Goal: Information Seeking & Learning: Learn about a topic

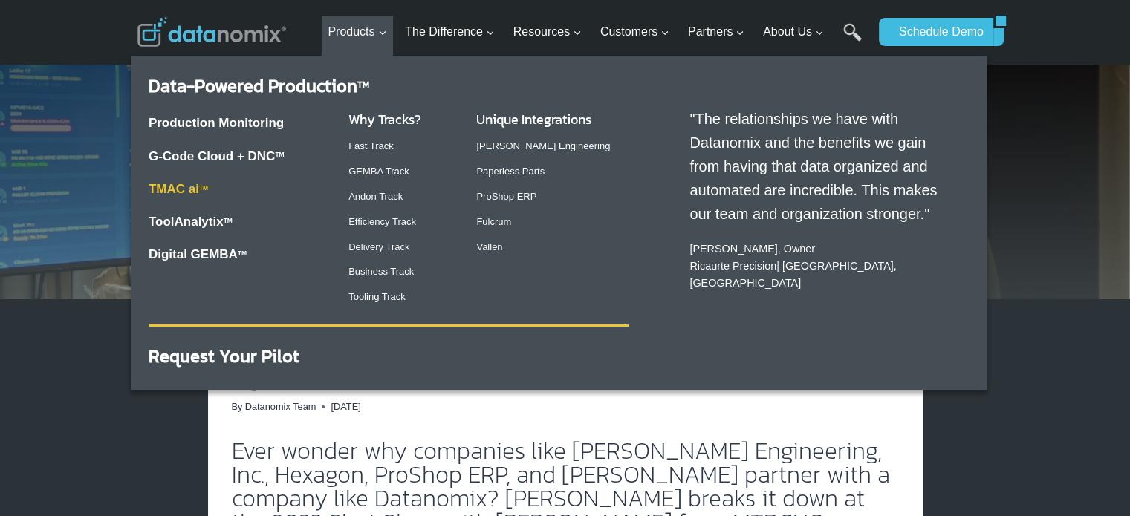
click at [187, 187] on link "TMAC ai TM" at bounding box center [178, 189] width 59 height 14
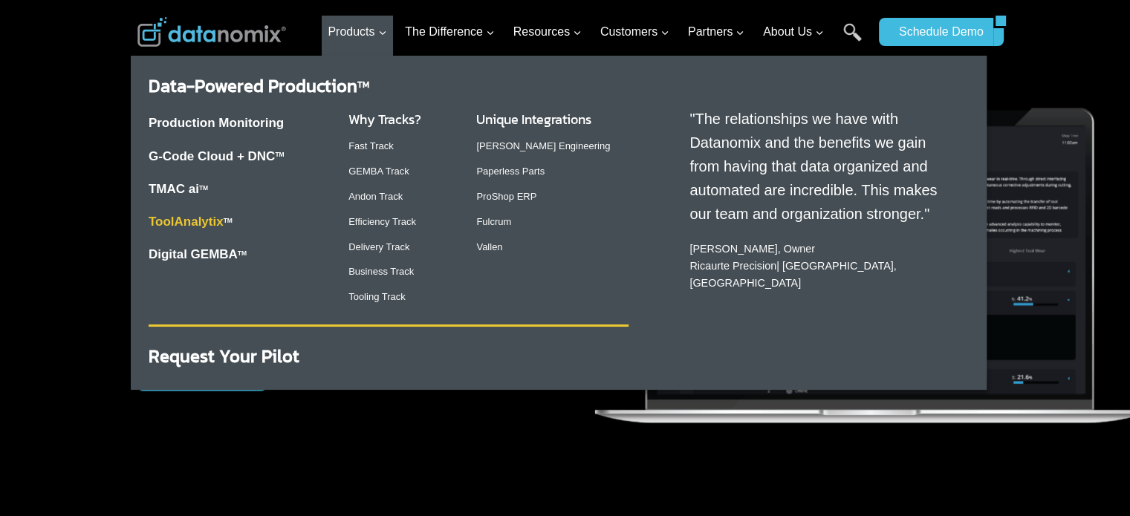
click at [190, 219] on link "ToolAnalytix" at bounding box center [186, 222] width 75 height 14
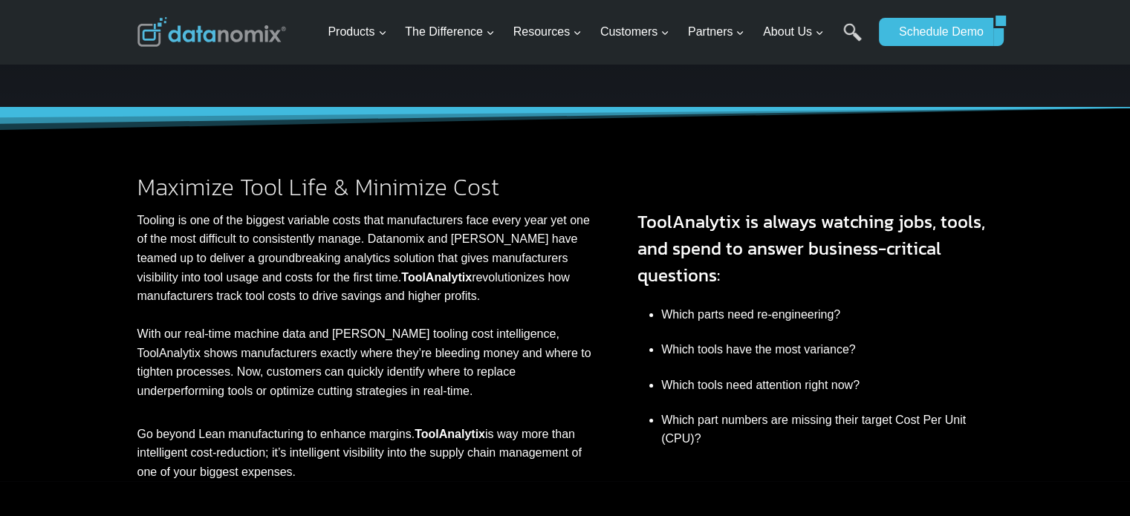
scroll to position [218, 0]
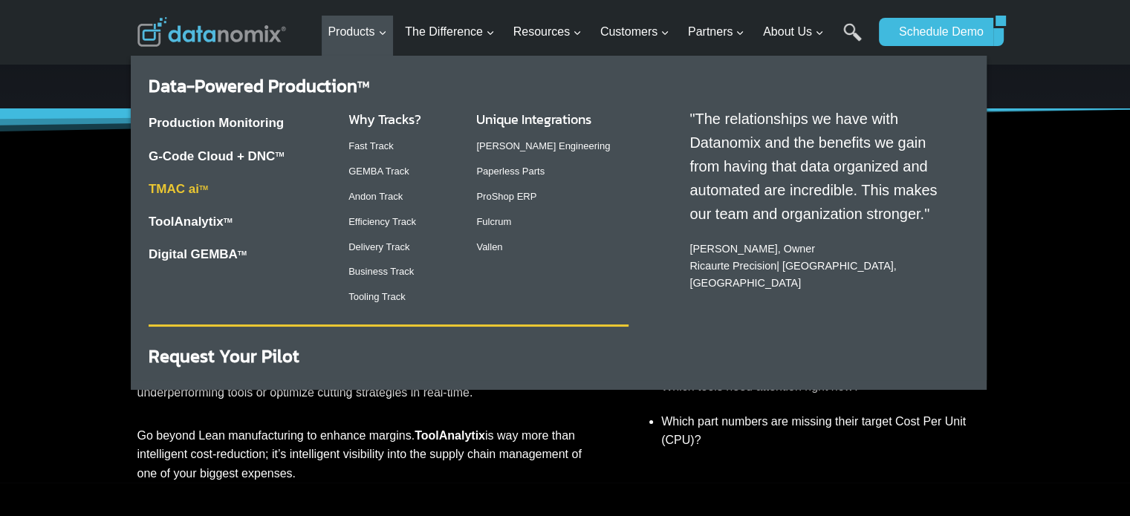
click at [194, 192] on link "TMAC ai TM" at bounding box center [178, 189] width 59 height 14
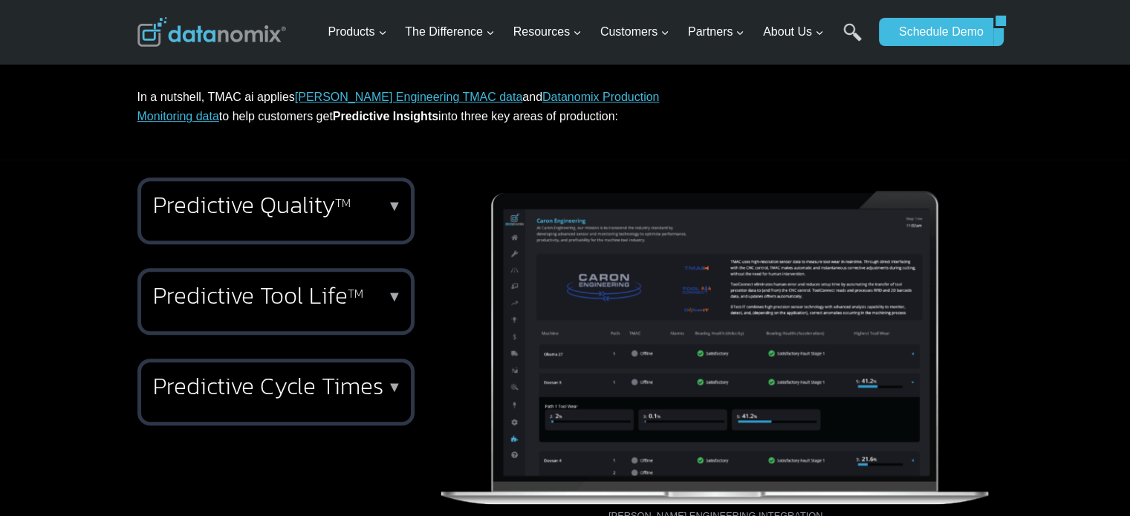
scroll to position [799, 0]
click at [354, 299] on sup "TM" at bounding box center [356, 293] width 16 height 18
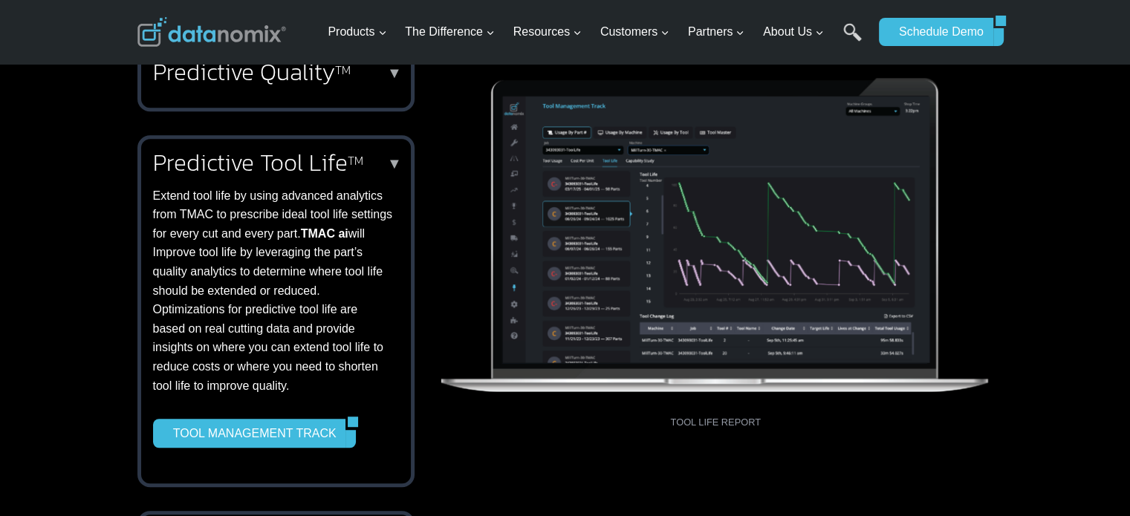
scroll to position [939, 0]
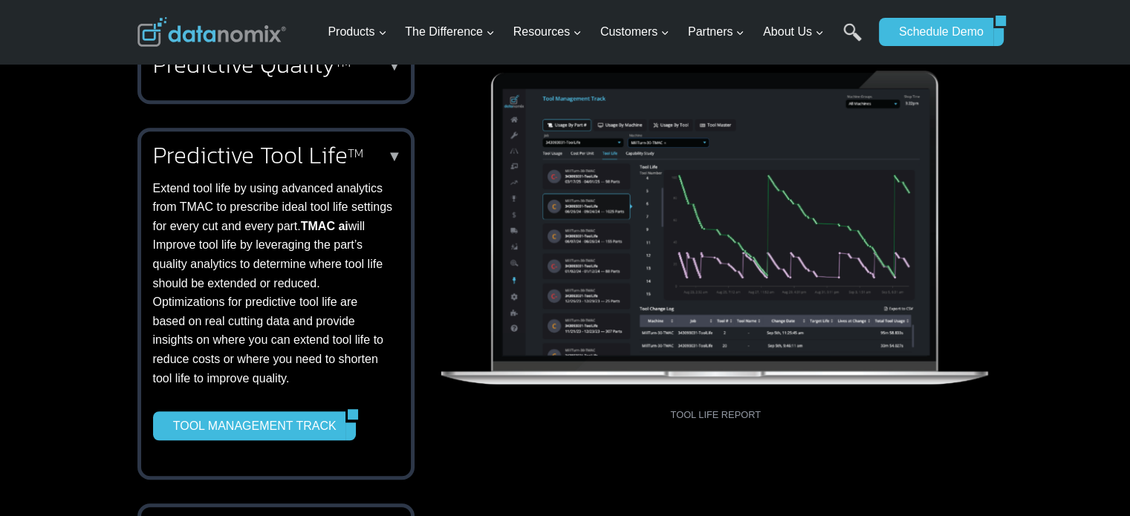
click at [393, 153] on p "▼" at bounding box center [394, 156] width 15 height 10
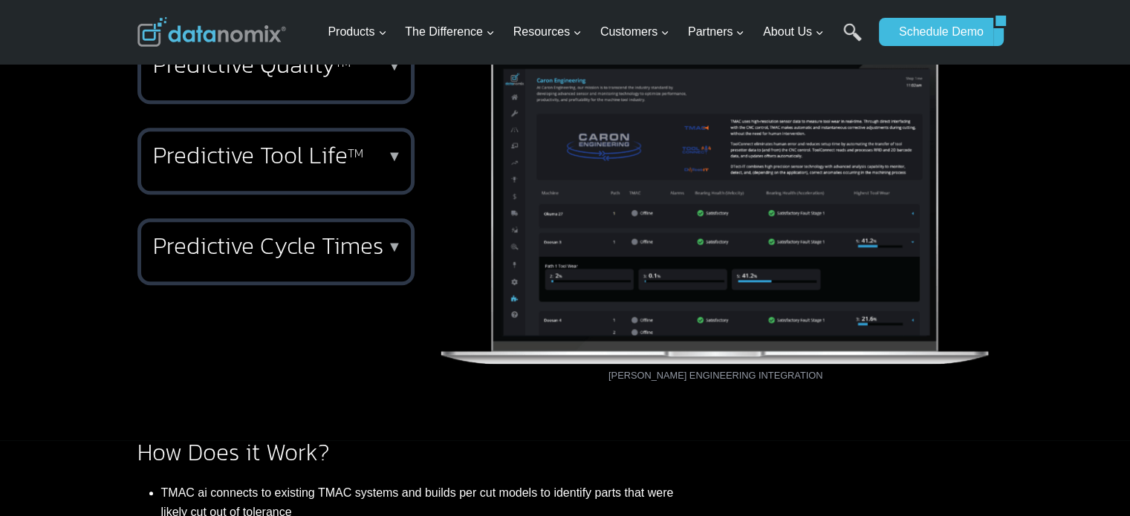
click at [377, 258] on h2 "Predictive Cycle Times" at bounding box center [273, 246] width 240 height 24
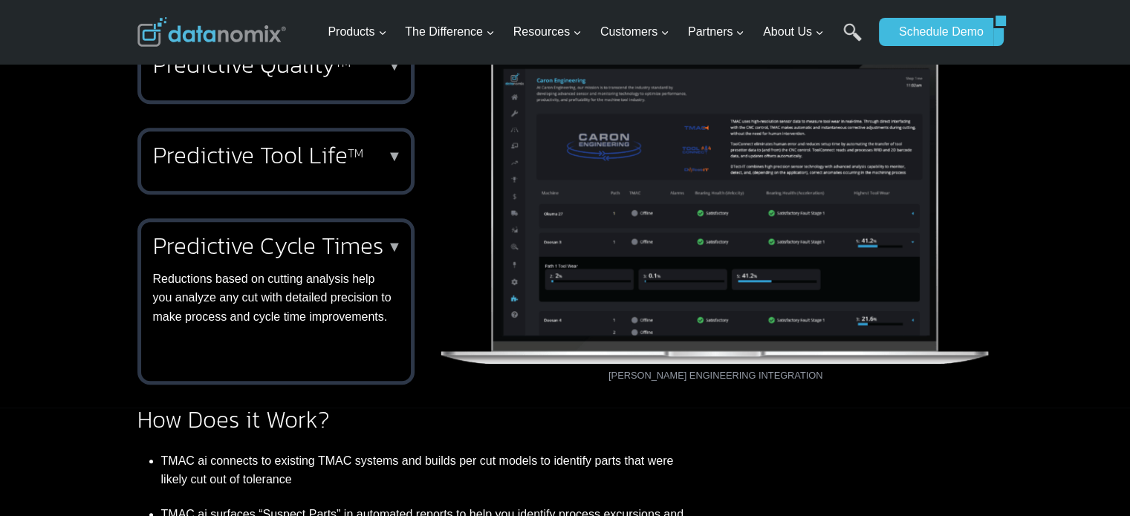
click at [373, 250] on h2 "Predictive Cycle Times" at bounding box center [273, 246] width 240 height 24
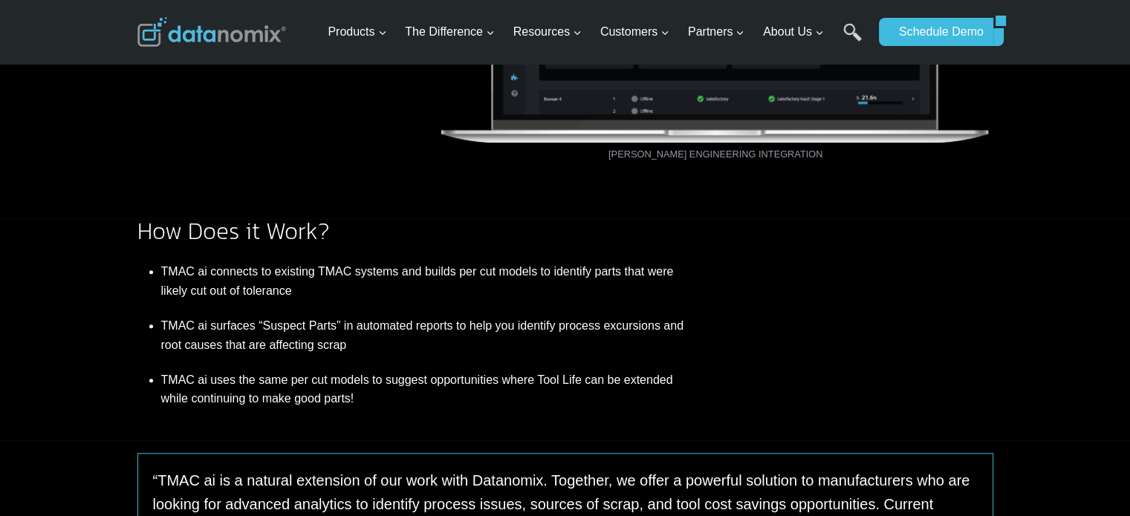
scroll to position [1163, 0]
